Goal: Transaction & Acquisition: Obtain resource

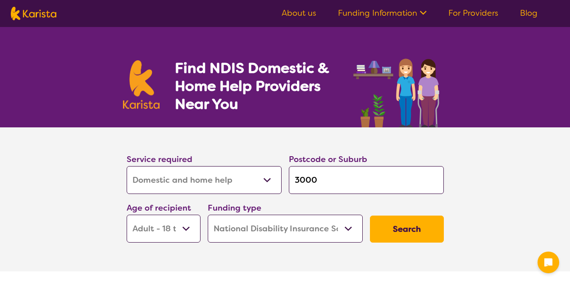
select select "Domestic and home help"
select select "AD"
select select "NDIS"
select select "Domestic and home help"
select select "AD"
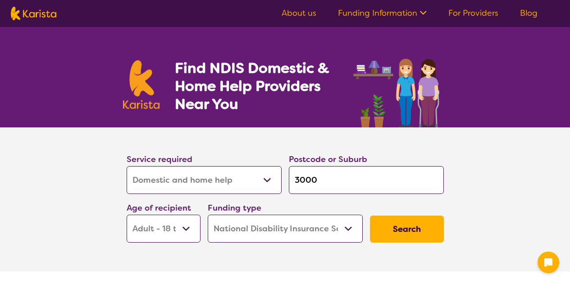
select select "NDIS"
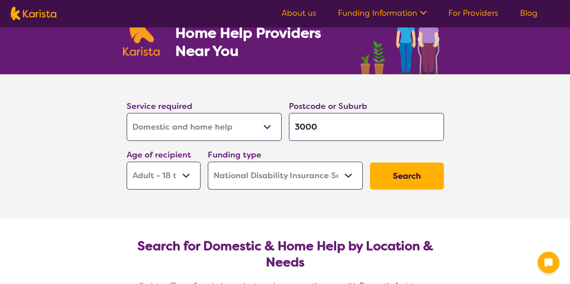
scroll to position [90, 0]
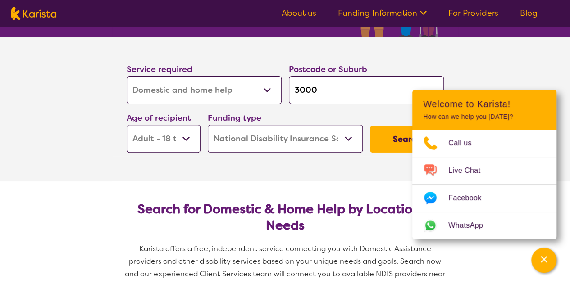
drag, startPoint x: 325, startPoint y: 94, endPoint x: 259, endPoint y: 79, distance: 68.0
click at [259, 79] on div "Service required Allied Health Assistant Assessment ([MEDICAL_DATA] or [MEDICAL…" at bounding box center [285, 107] width 324 height 97
type input "c"
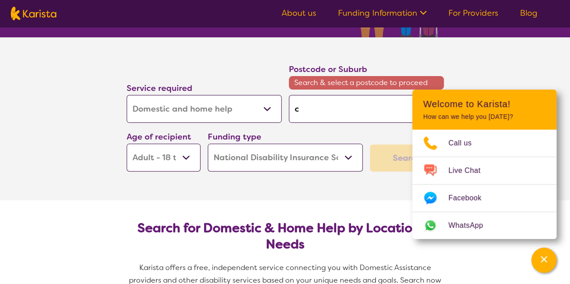
type input "cl"
type input "cla"
type input "clay"
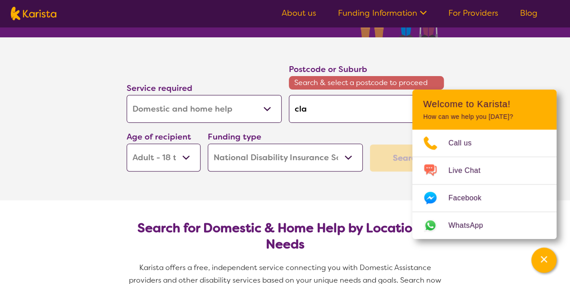
type input "clay"
type input "[PERSON_NAME]"
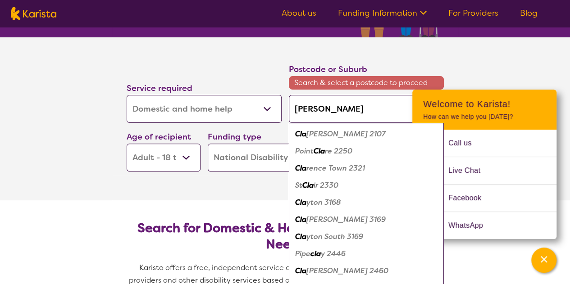
type input "clayto"
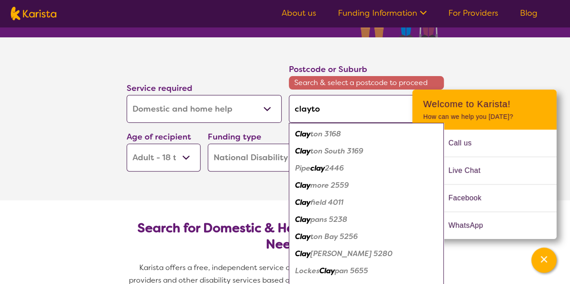
type input "[PERSON_NAME]"
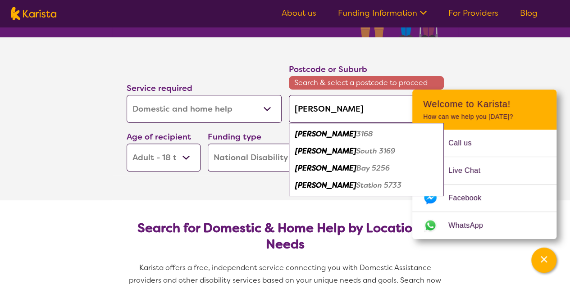
click at [319, 139] on div "[PERSON_NAME] 3168" at bounding box center [366, 134] width 146 height 17
type input "3168"
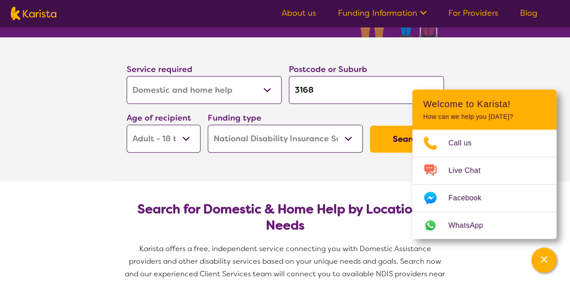
click at [183, 138] on select "Early Childhood - 0 to 9 Child - 10 to 11 Adolescent - 12 to 17 Adult - 18 to 6…" at bounding box center [164, 139] width 74 height 28
click at [127, 125] on select "Early Childhood - 0 to 9 Child - 10 to 11 Adolescent - 12 to 17 Adult - 18 to 6…" at bounding box center [164, 139] width 74 height 28
click at [537, 79] on section "Service required Allied Health Assistant Assessment ([MEDICAL_DATA] or [MEDICAL…" at bounding box center [285, 109] width 570 height 144
click at [390, 143] on button "Search" at bounding box center [407, 139] width 74 height 27
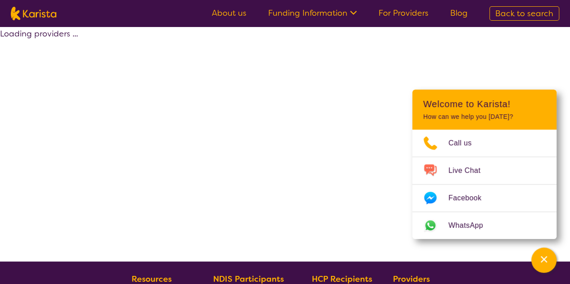
select select "by_score"
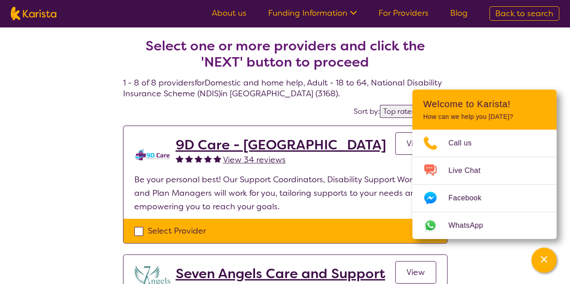
click at [549, 259] on div "Channel Menu" at bounding box center [544, 261] width 18 height 20
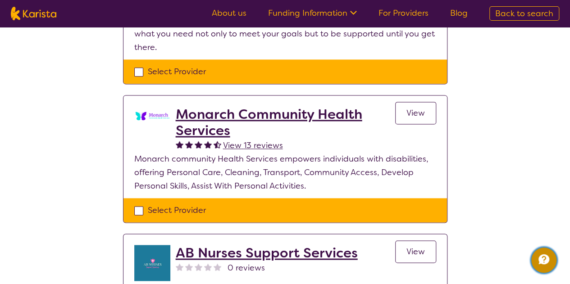
scroll to position [586, 0]
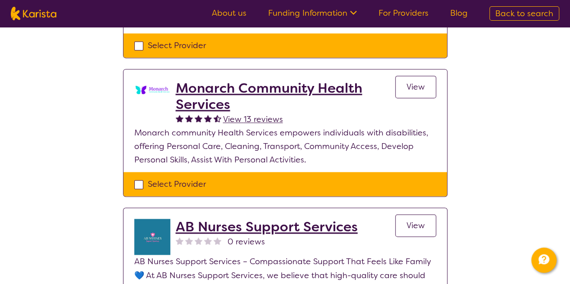
click at [302, 88] on h2 "Monarch Community Health Services" at bounding box center [285, 96] width 219 height 32
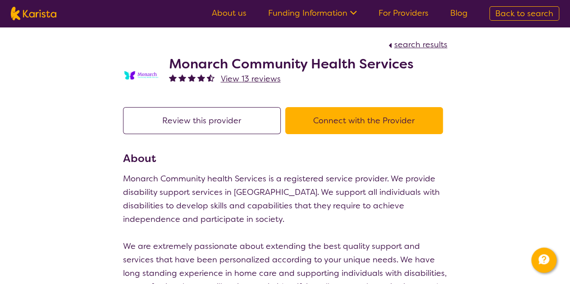
click at [339, 119] on button "Connect with the Provider" at bounding box center [364, 120] width 158 height 27
